Goal: Information Seeking & Learning: Learn about a topic

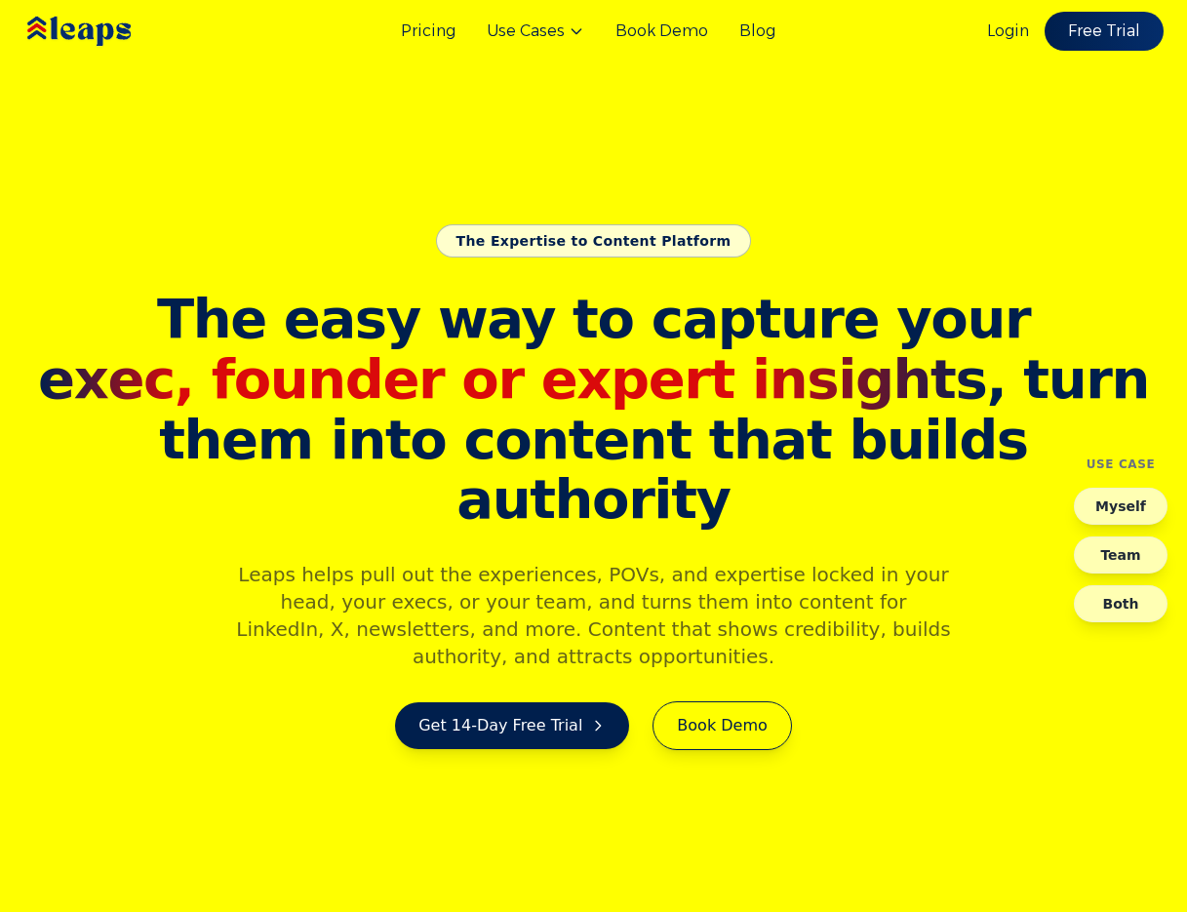
click at [911, 187] on section "The Expertise to Content Platform The easy way to capture your exec, founder or…" at bounding box center [593, 456] width 1187 height 912
drag, startPoint x: 443, startPoint y: 27, endPoint x: 997, endPoint y: 111, distance: 560.2
click at [997, 111] on section "The Expertise to Content Platform The easy way to capture your exec, founder or…" at bounding box center [593, 456] width 1187 height 912
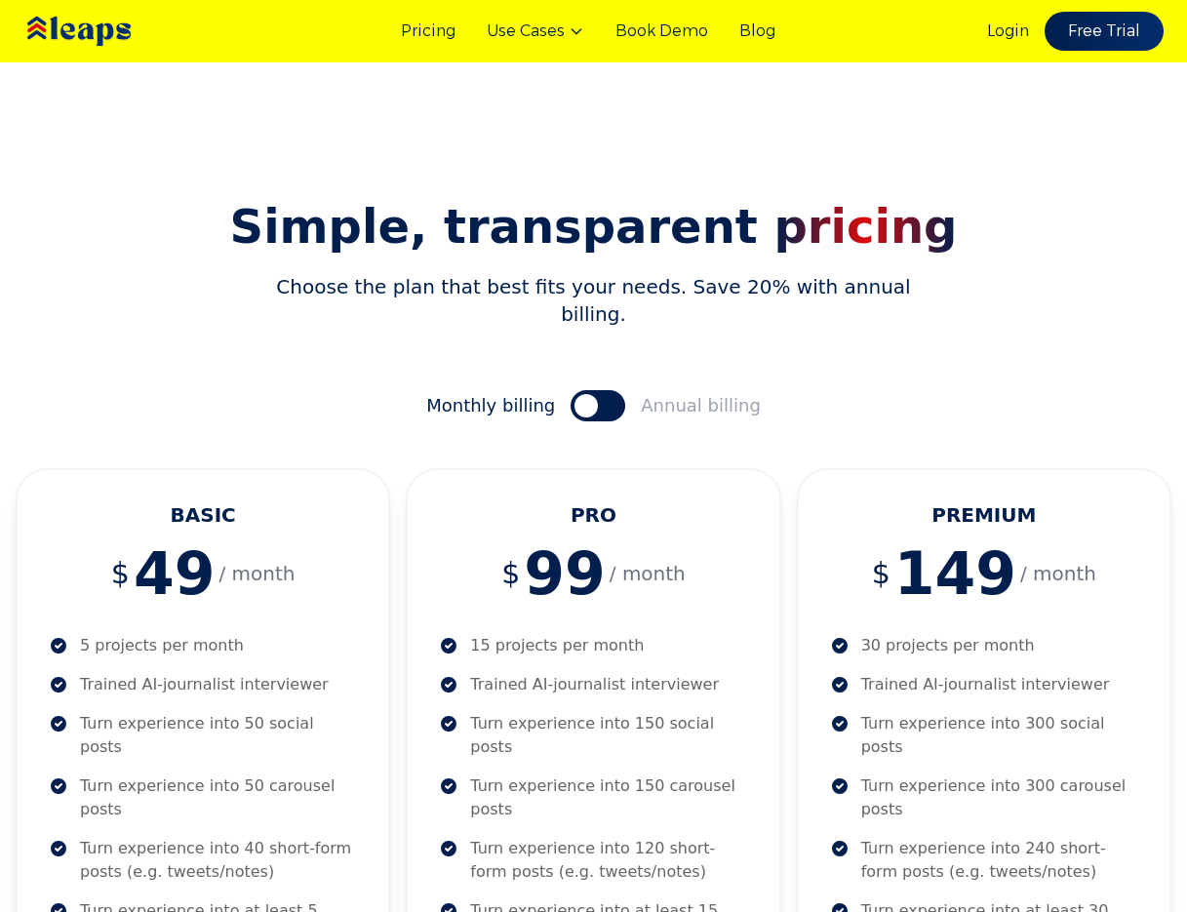
click at [613, 393] on button at bounding box center [597, 405] width 55 height 31
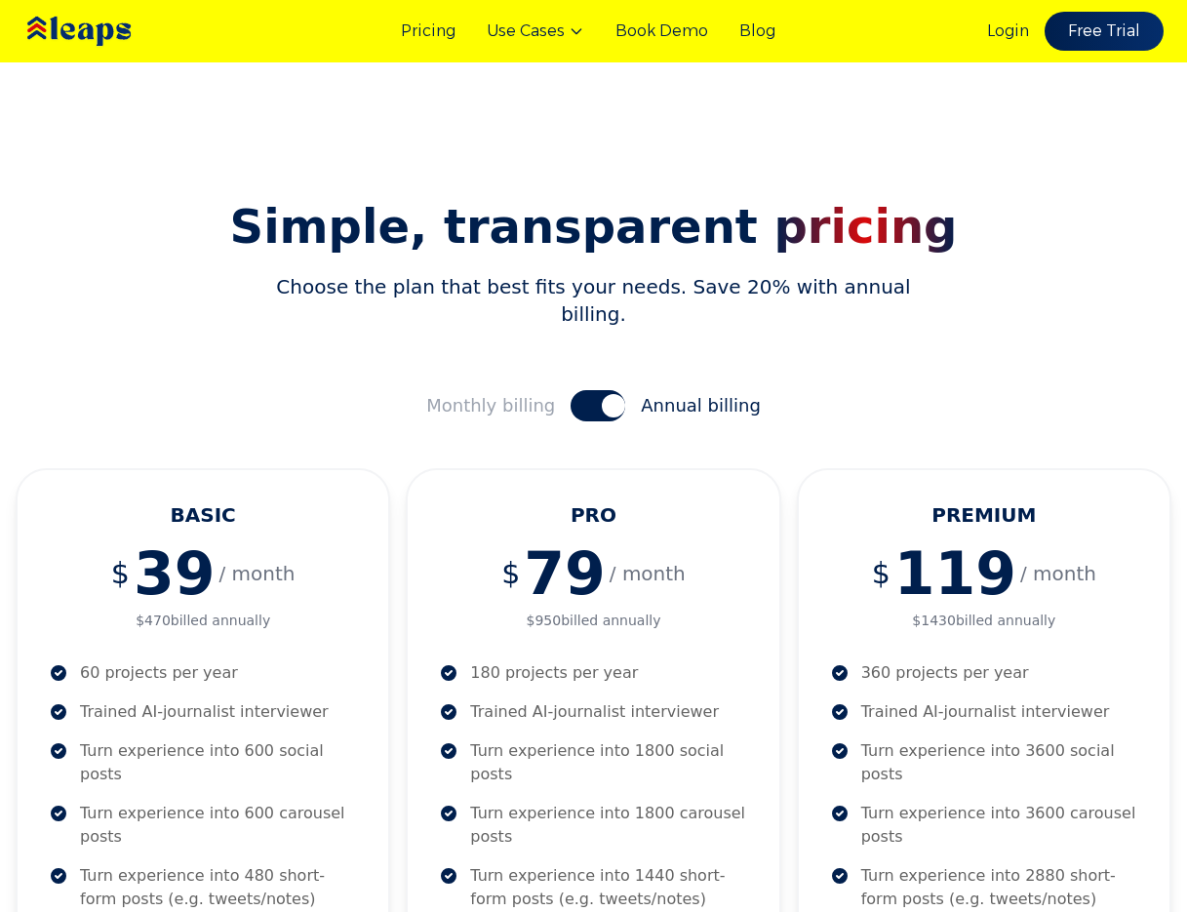
click at [592, 390] on button at bounding box center [597, 405] width 55 height 31
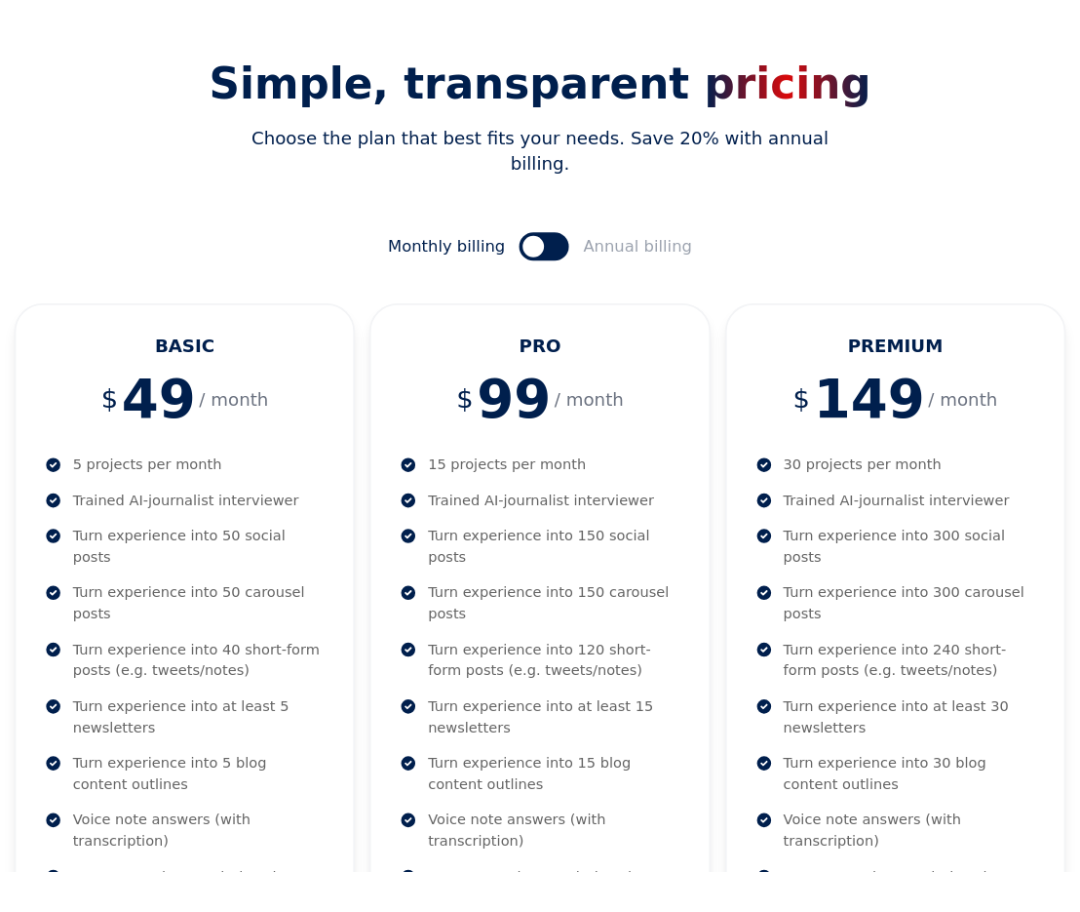
scroll to position [293, 0]
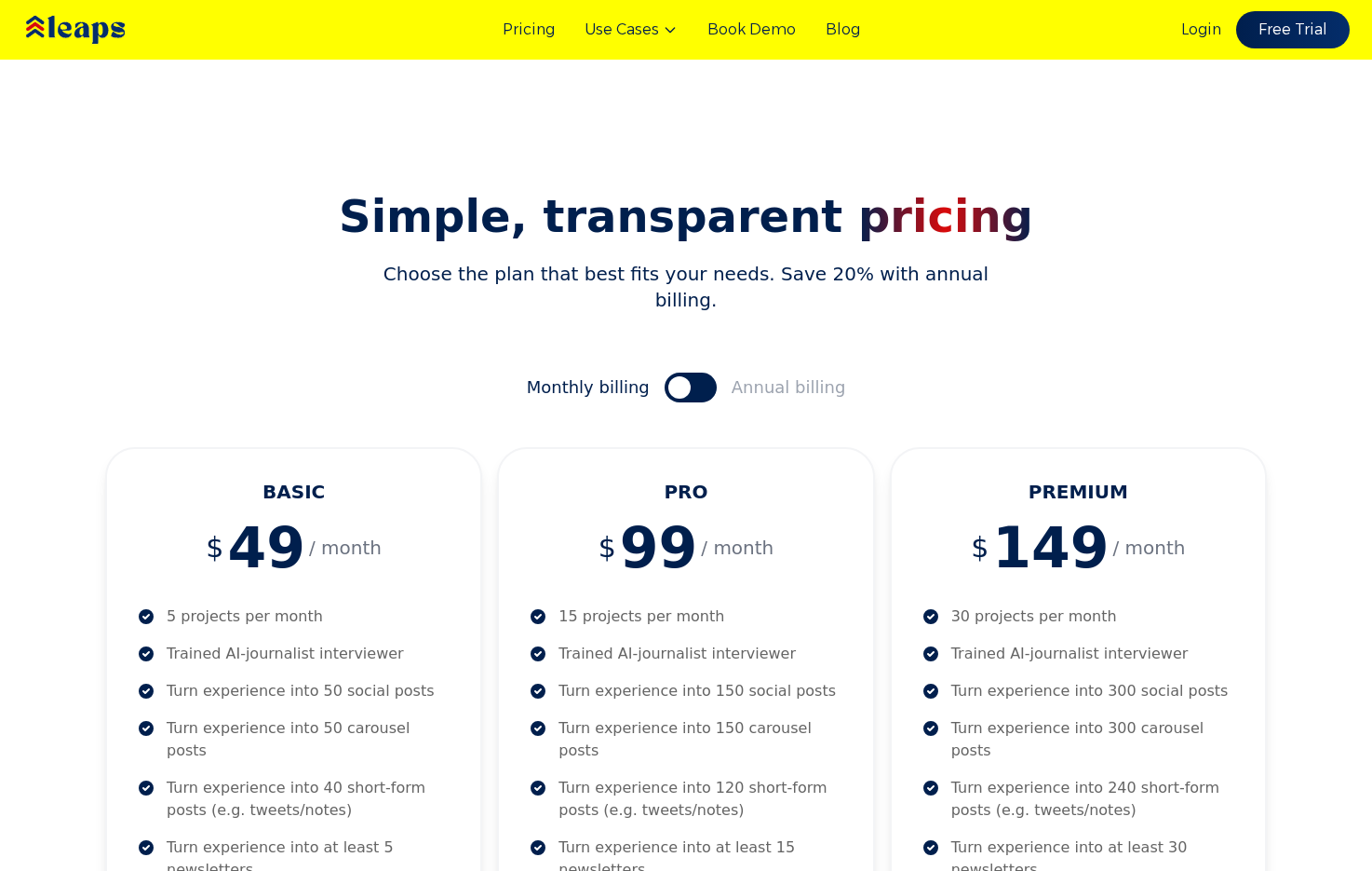
drag, startPoint x: 1245, startPoint y: 125, endPoint x: 1096, endPoint y: 13, distance: 186.4
